Goal: Task Accomplishment & Management: Use online tool/utility

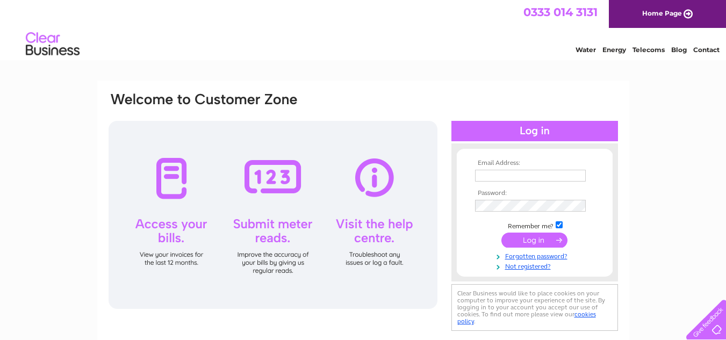
type input "info@ystumtec.co.uk"
click at [533, 242] on input "submit" at bounding box center [534, 240] width 66 height 15
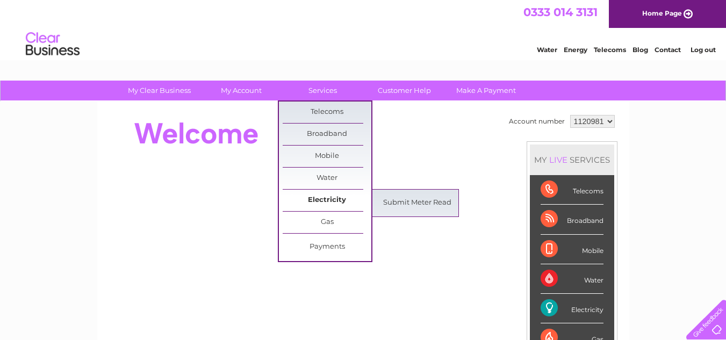
click at [328, 199] on link "Electricity" at bounding box center [327, 200] width 89 height 21
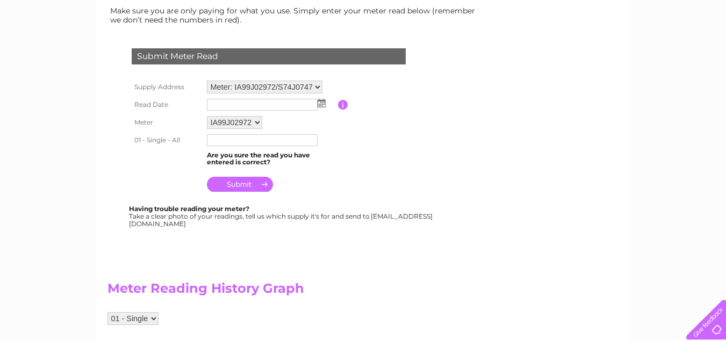
scroll to position [155, 0]
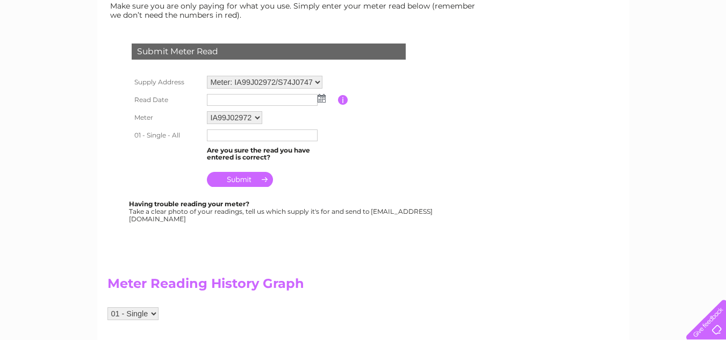
click at [323, 99] on img at bounding box center [321, 98] width 8 height 9
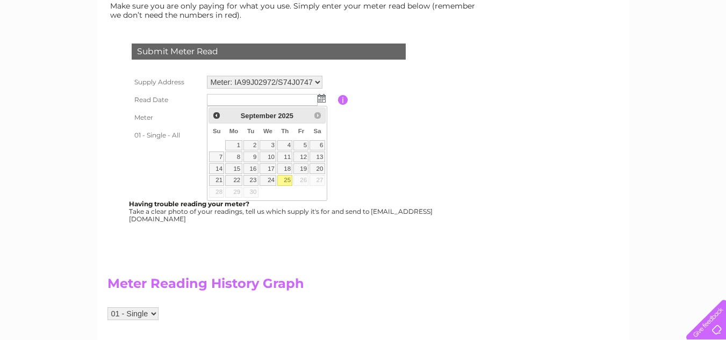
click at [283, 180] on link "25" at bounding box center [284, 180] width 15 height 11
type input "2025/09/25"
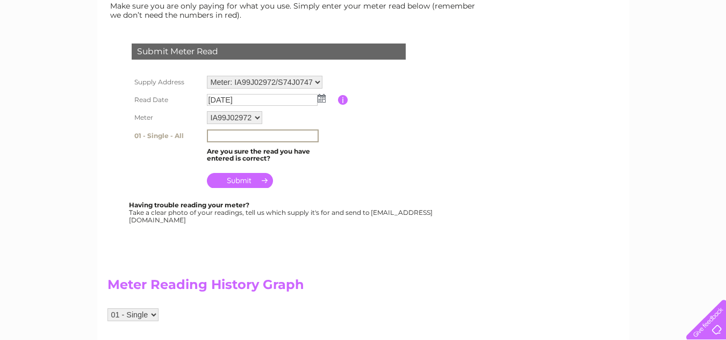
click at [247, 136] on input "text" at bounding box center [263, 135] width 112 height 13
type input "31778"
click at [233, 180] on input "submit" at bounding box center [240, 179] width 66 height 15
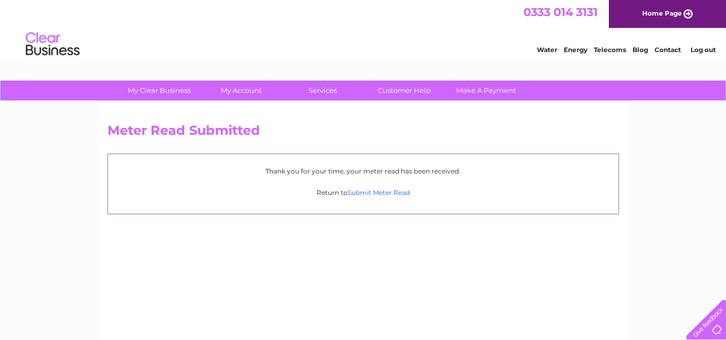
click at [385, 192] on link "Submit Meter Read" at bounding box center [378, 193] width 62 height 8
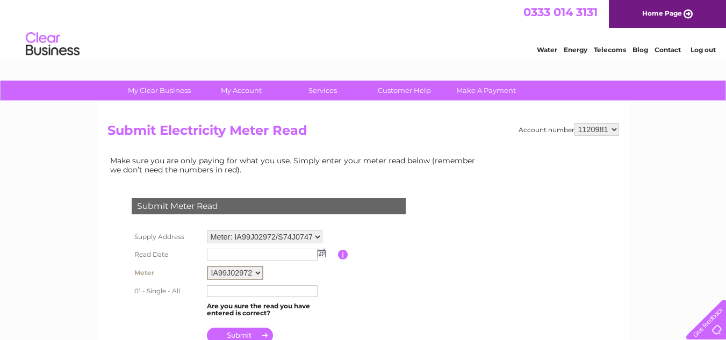
click at [253, 273] on select "IA99J02972 S74J07470 S75J11085" at bounding box center [235, 273] width 56 height 14
select select "168688"
click at [207, 266] on select "IA99J02972 S74J07470 S75J11085" at bounding box center [235, 273] width 56 height 14
drag, startPoint x: 0, startPoint y: 0, endPoint x: 319, endPoint y: 251, distance: 405.8
click at [319, 251] on img at bounding box center [321, 253] width 8 height 9
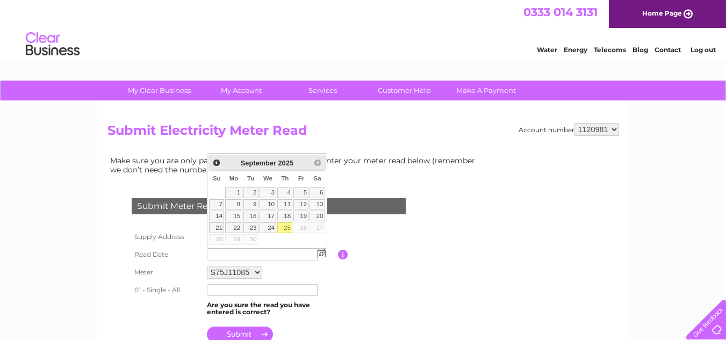
click at [284, 227] on link "25" at bounding box center [284, 227] width 15 height 11
type input "2025/09/25"
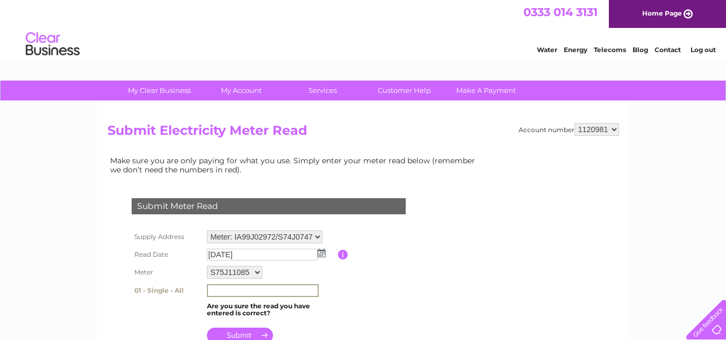
click at [288, 293] on input "text" at bounding box center [263, 290] width 112 height 13
type input "83122"
click at [234, 333] on input "submit" at bounding box center [240, 334] width 66 height 15
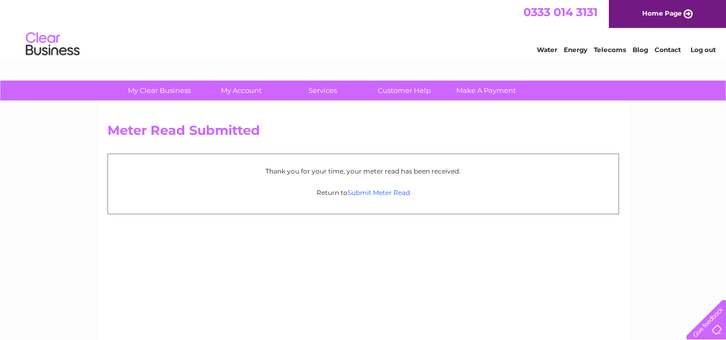
click at [381, 190] on link "Submit Meter Read" at bounding box center [378, 193] width 62 height 8
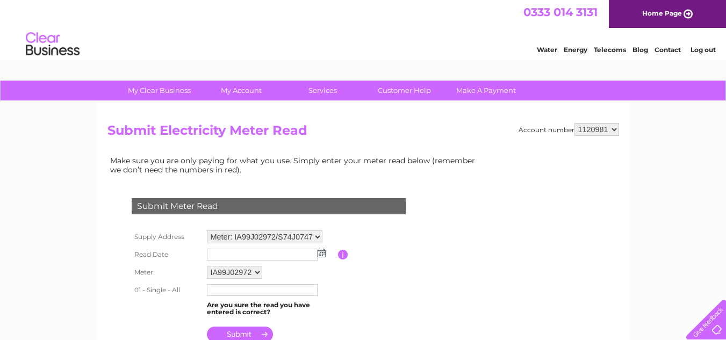
click at [255, 272] on select "IA99J02972 S74J07470 S75J11085" at bounding box center [234, 272] width 55 height 13
select select "168687"
click at [207, 266] on select "IA99J02972 S74J07470 S75J11085" at bounding box center [235, 273] width 56 height 14
click at [321, 253] on img at bounding box center [321, 253] width 8 height 9
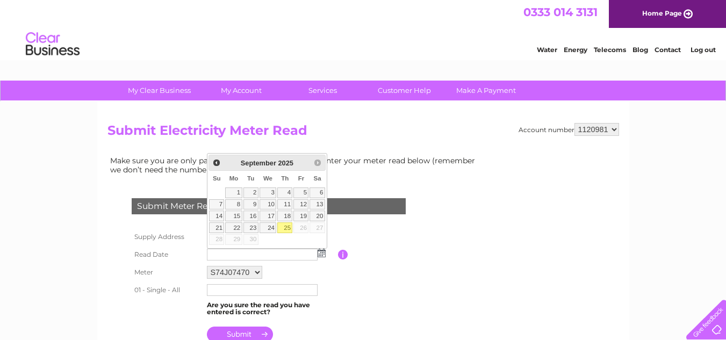
click at [291, 230] on link "25" at bounding box center [284, 227] width 15 height 11
type input "2025/09/25"
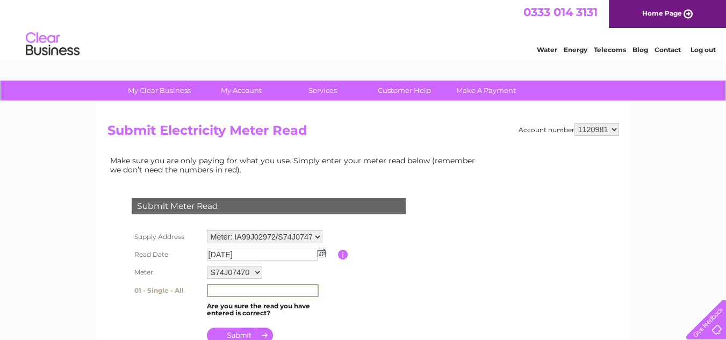
click at [249, 288] on input "text" at bounding box center [263, 290] width 112 height 13
type input "10935"
click at [234, 330] on input "submit" at bounding box center [240, 334] width 66 height 15
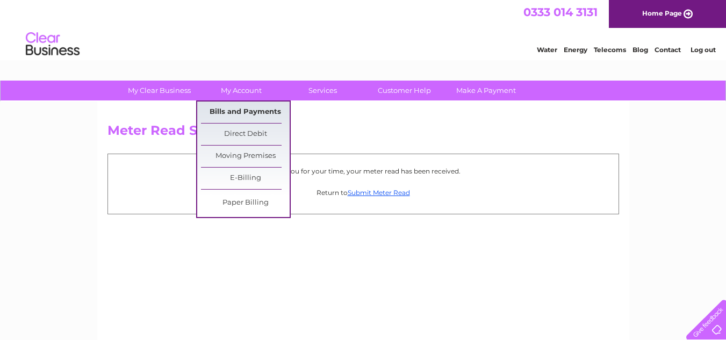
click at [238, 114] on link "Bills and Payments" at bounding box center [245, 112] width 89 height 21
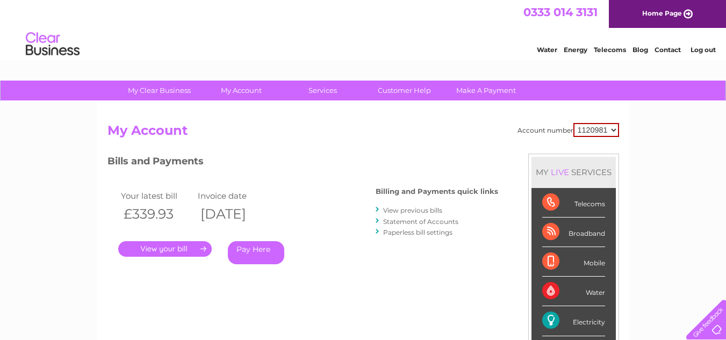
click at [706, 52] on link "Log out" at bounding box center [702, 50] width 25 height 8
